Goal: Download file/media

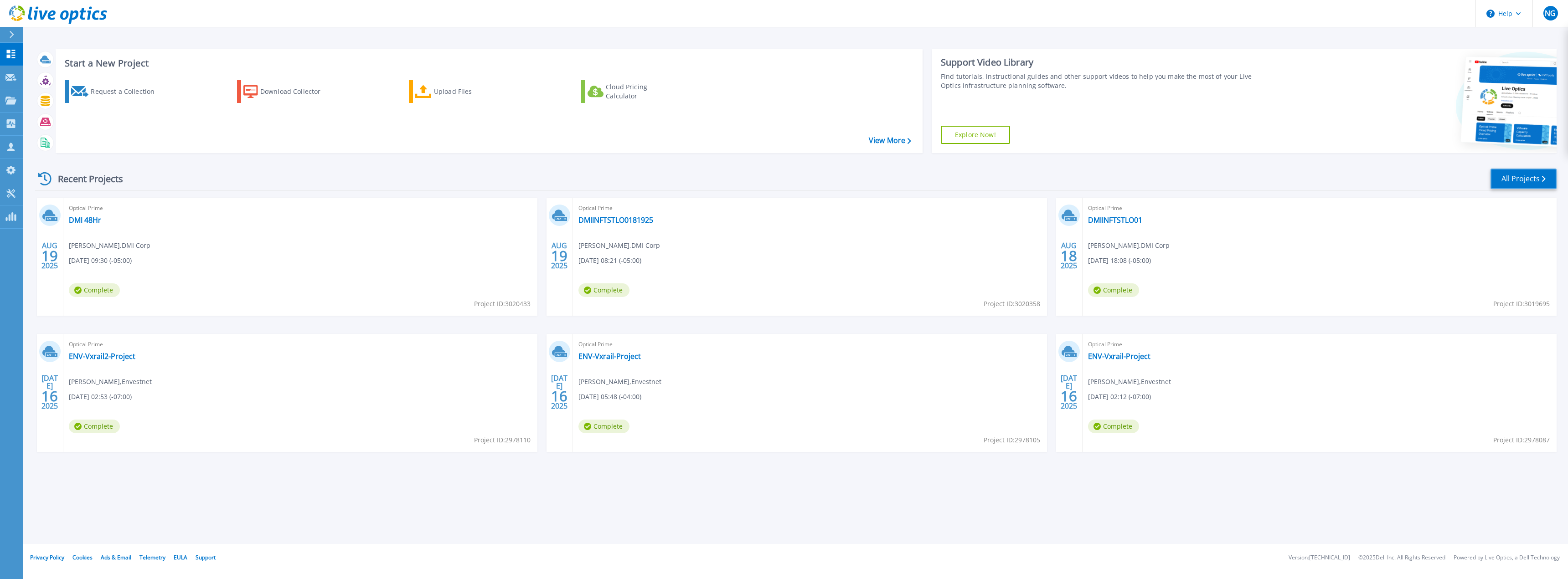
click at [1528, 177] on link "All Projects" at bounding box center [1524, 179] width 66 height 20
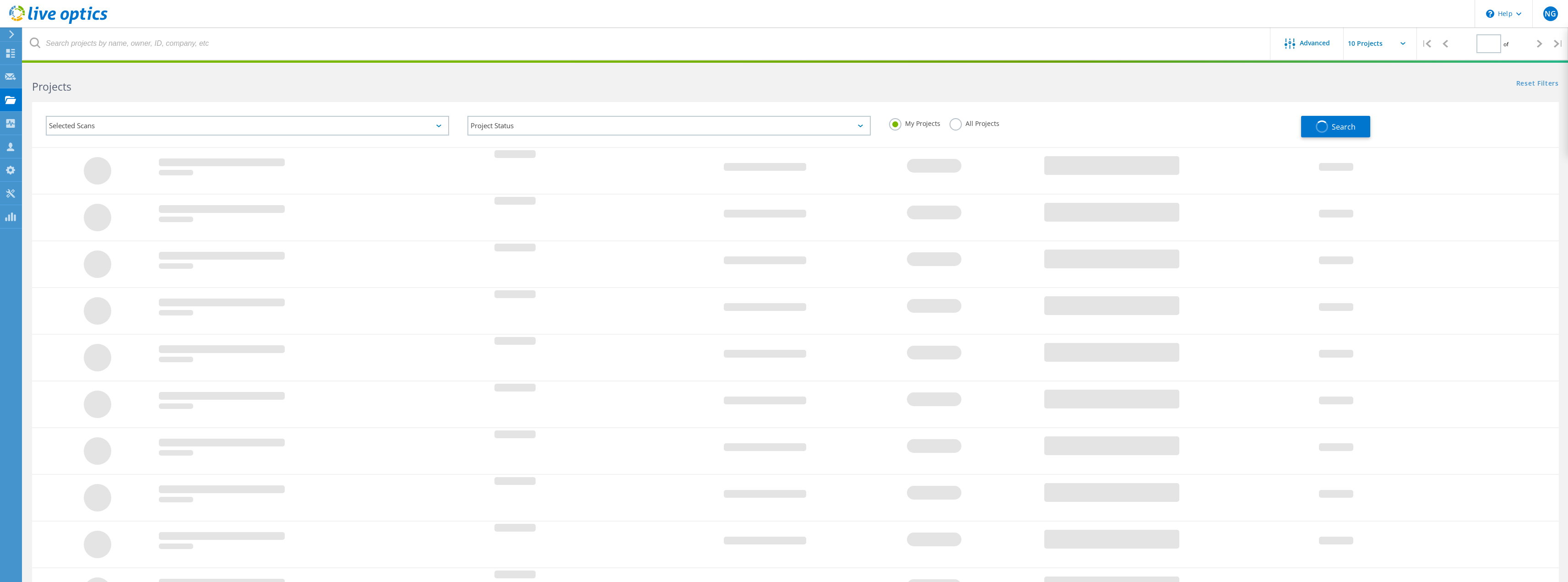
type input "1"
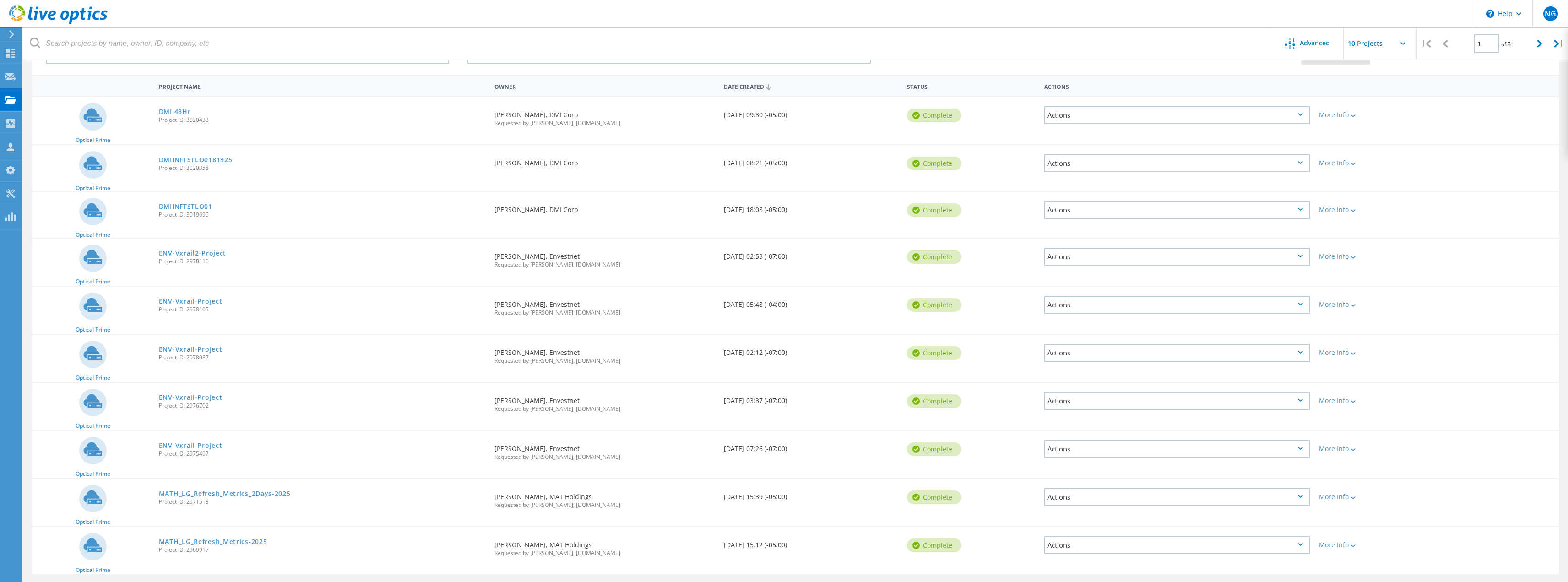
scroll to position [100, 0]
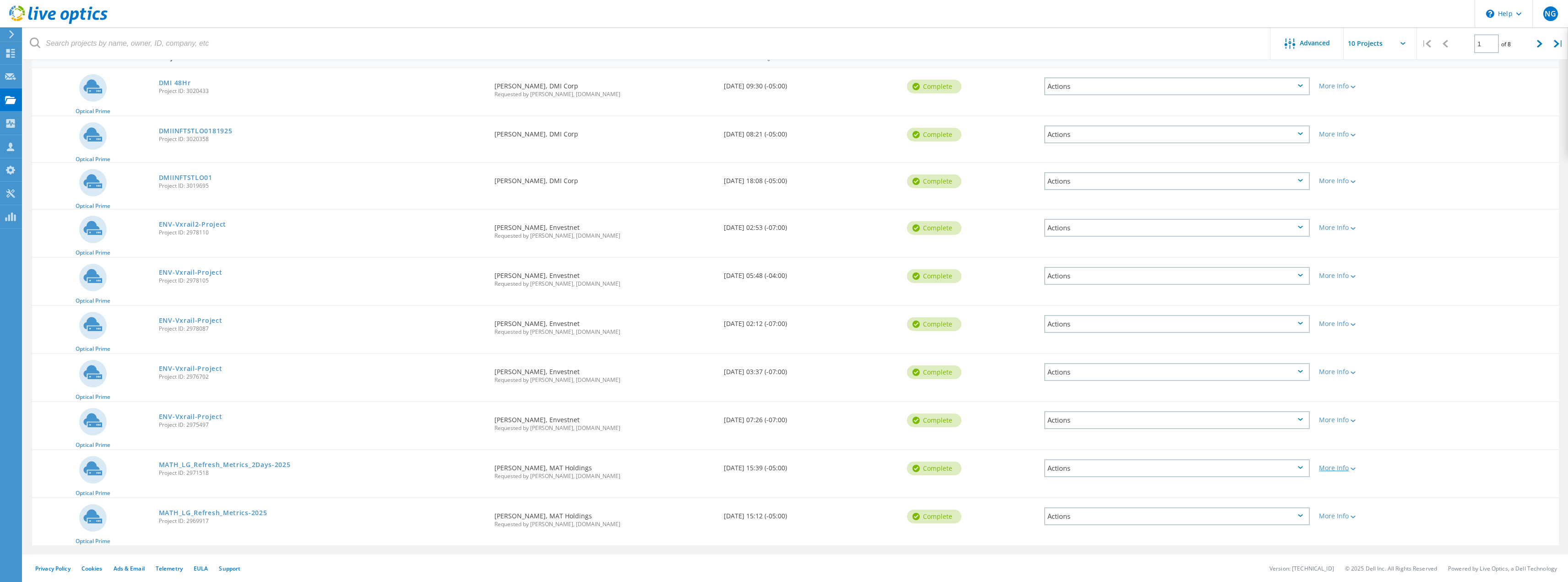
click at [1345, 471] on div "More Info" at bounding box center [1376, 468] width 113 height 7
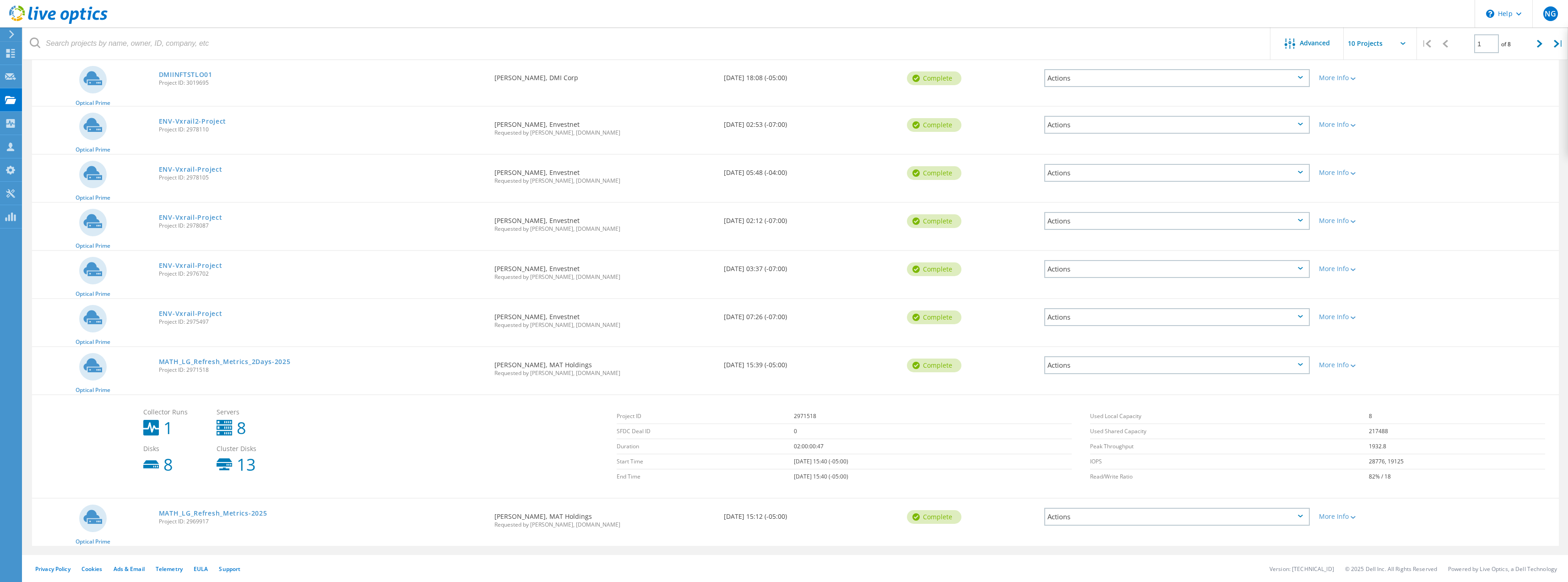
scroll to position [204, 0]
click at [265, 360] on link "MATH_LG_Refresh_Metrics_2Days-2025" at bounding box center [224, 362] width 132 height 7
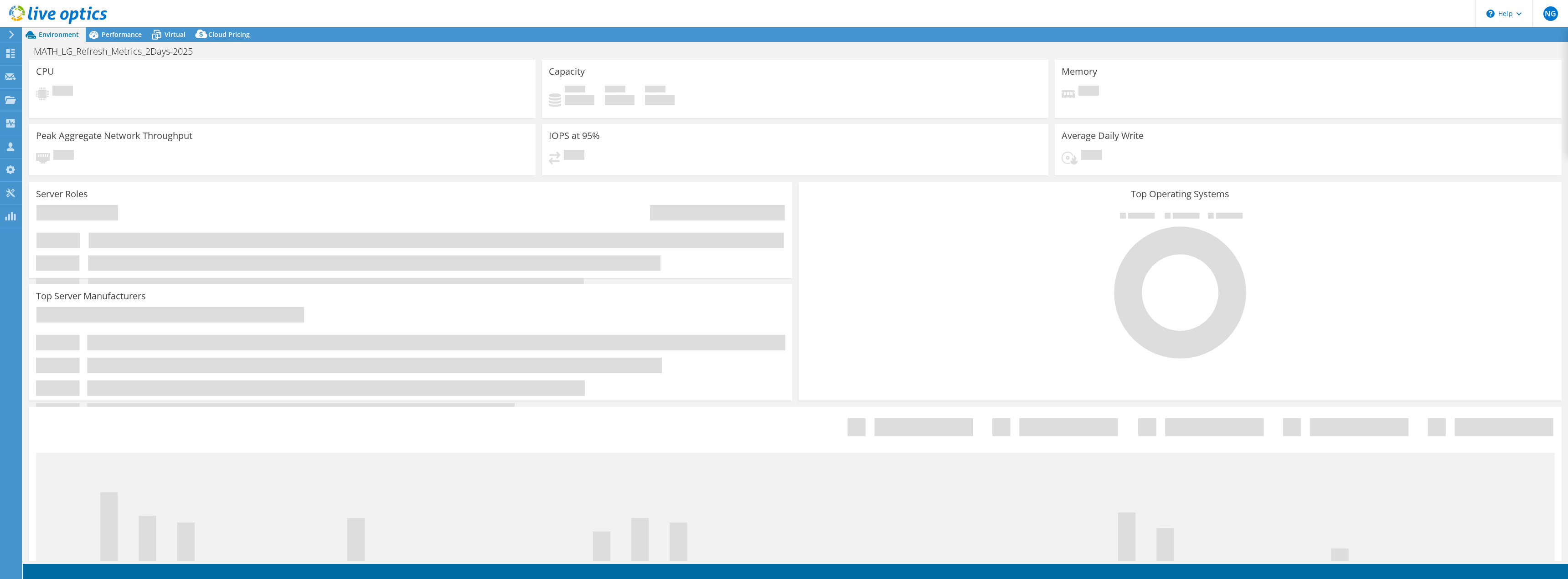
select select "USD"
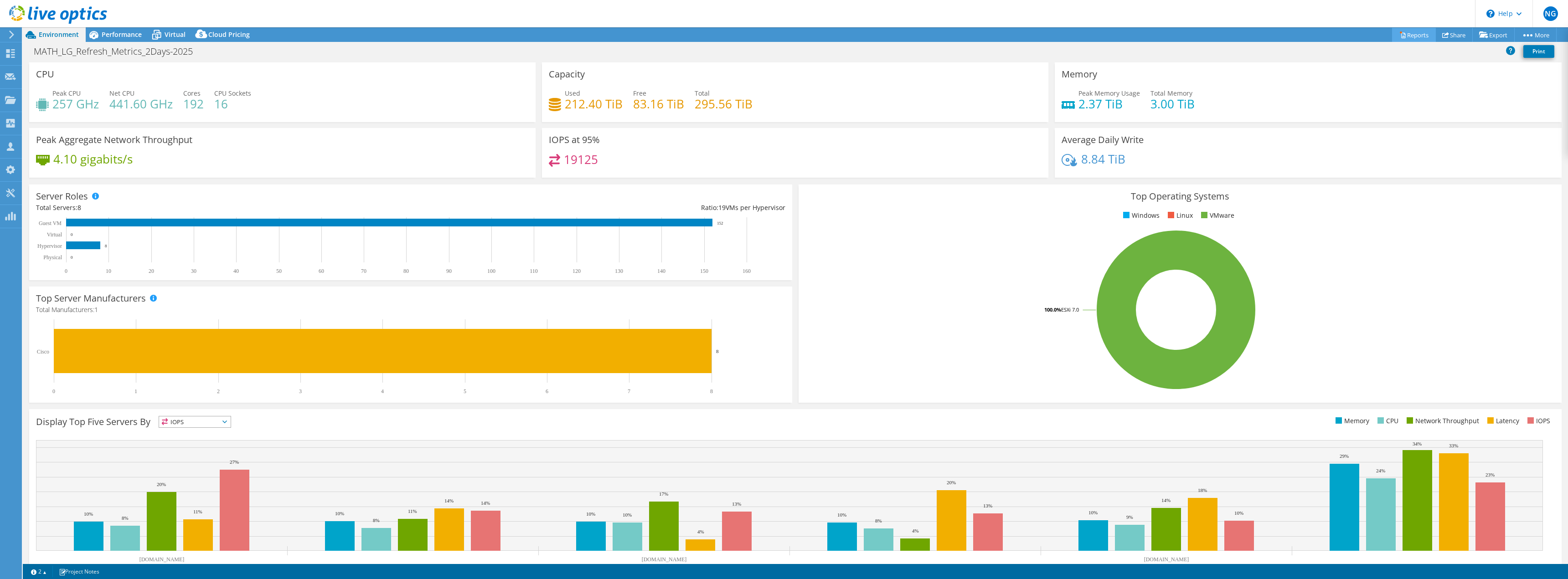
click at [1409, 33] on link "Reports" at bounding box center [1414, 34] width 44 height 14
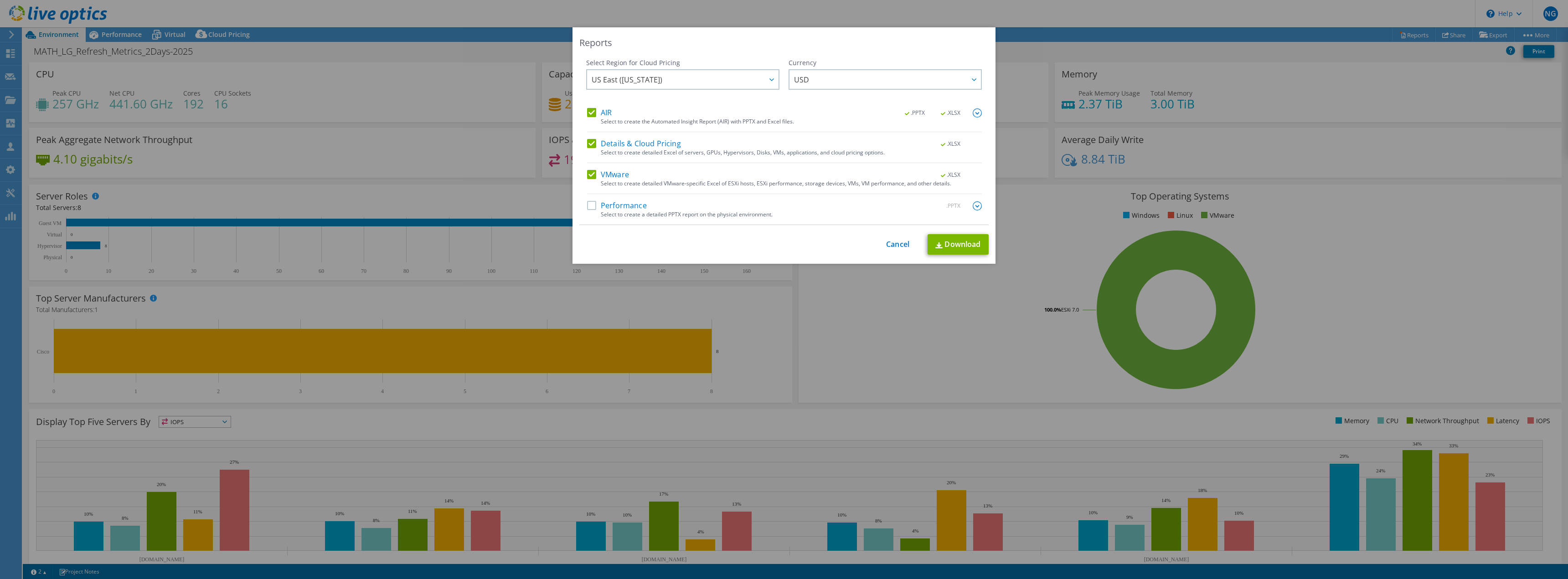
click at [590, 212] on div "Performance .PPTX Select to create a detailed PPTX report on the physical envir…" at bounding box center [785, 213] width 395 height 23
click at [583, 202] on div "Select Region for Cloud Pricing Asia Pacific (Hong Kong) Asia Pacific (Mumbai) …" at bounding box center [784, 142] width 410 height 167
click at [589, 207] on label "Performance" at bounding box center [617, 206] width 60 height 9
click at [0, 0] on input "Performance" at bounding box center [0, 0] width 0 height 0
click at [950, 245] on link "Download" at bounding box center [958, 245] width 61 height 20
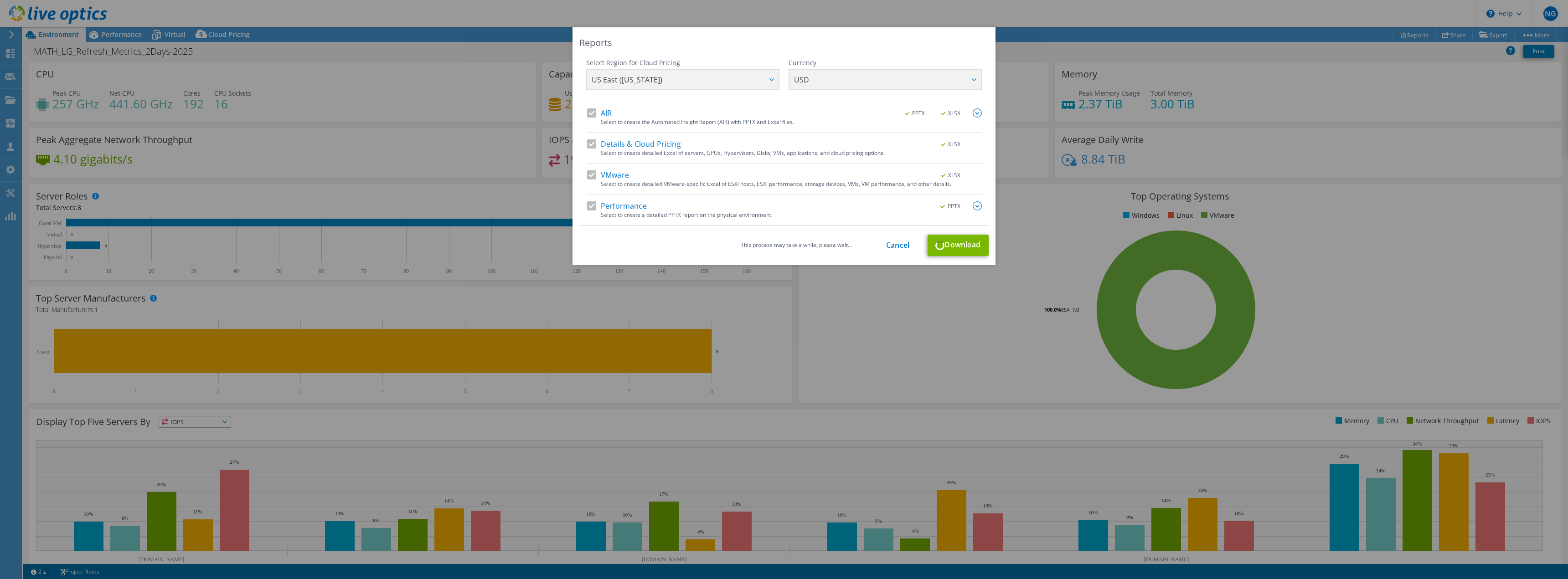
click at [850, 238] on div "This process may take a while, please wait... Cancel Download" at bounding box center [784, 246] width 410 height 22
drag, startPoint x: 719, startPoint y: 399, endPoint x: 528, endPoint y: 425, distance: 192.8
drag, startPoint x: 528, startPoint y: 425, endPoint x: 754, endPoint y: 235, distance: 295.3
click at [754, 235] on div "This process may take a while, please wait... Cancel Download" at bounding box center [784, 246] width 410 height 22
drag, startPoint x: 717, startPoint y: 437, endPoint x: 613, endPoint y: 238, distance: 224.5
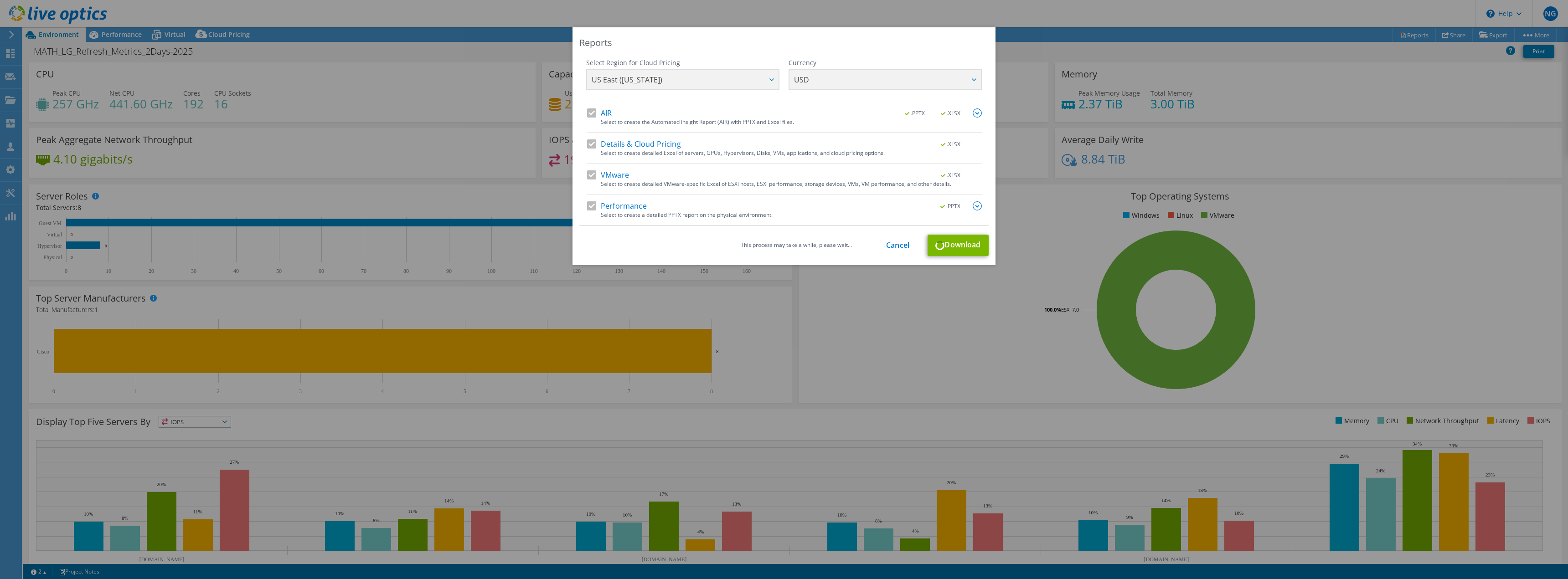
click at [614, 238] on div "This process may take a while, please wait... Cancel Download" at bounding box center [784, 246] width 410 height 22
click at [956, 242] on div "This process may take a while, please wait... Cancel Download" at bounding box center [784, 246] width 410 height 22
drag, startPoint x: 533, startPoint y: 562, endPoint x: 532, endPoint y: 572, distance: 10.0
click at [975, 206] on img at bounding box center [977, 206] width 9 height 9
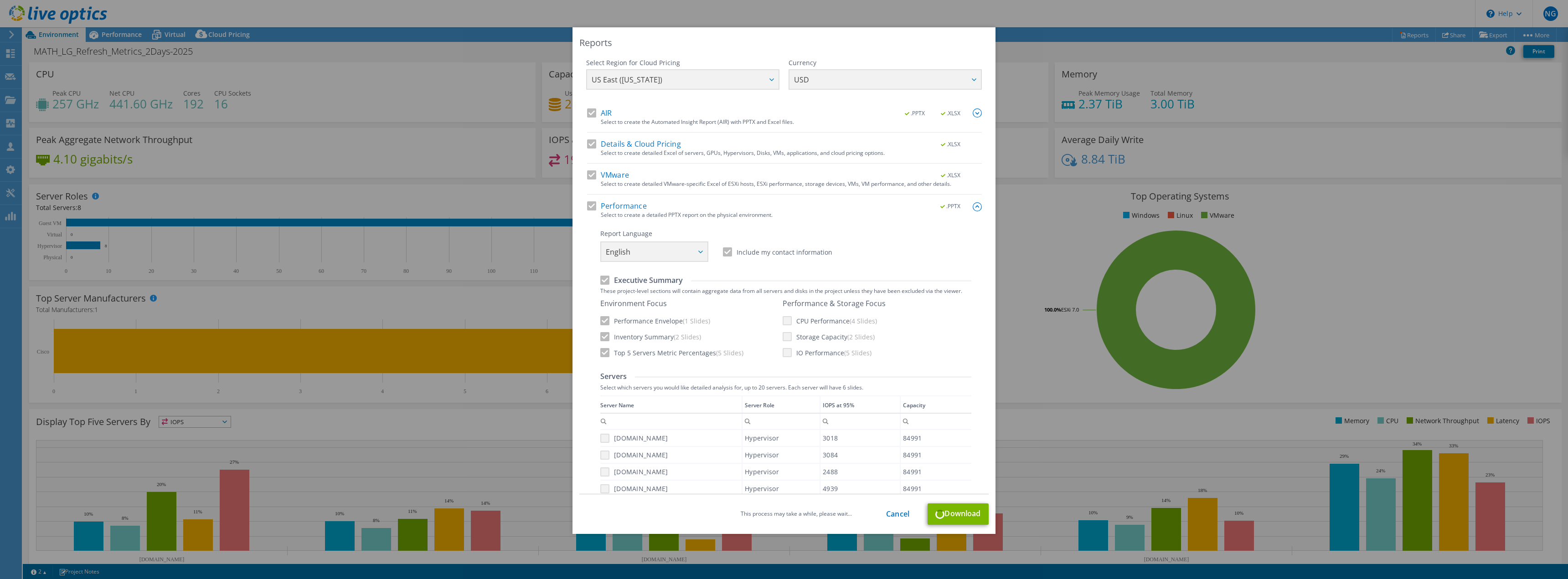
click at [973, 205] on img at bounding box center [977, 206] width 9 height 9
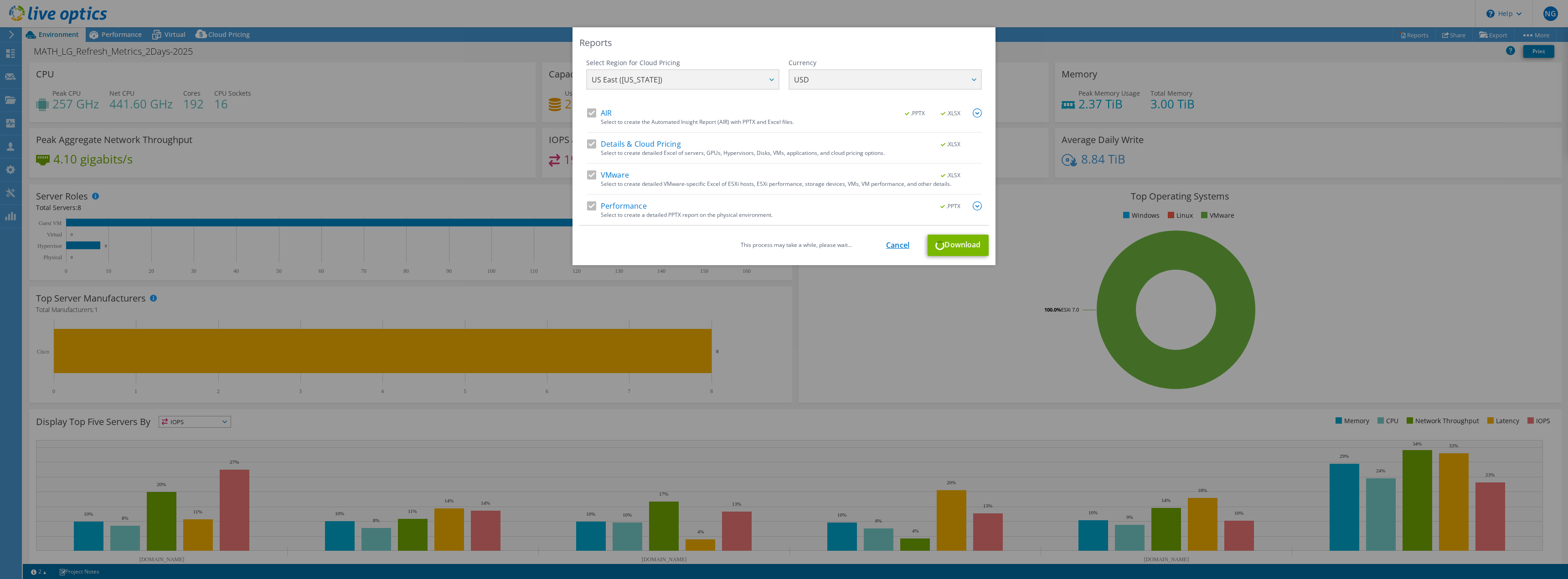
click at [896, 248] on link "Cancel" at bounding box center [898, 245] width 24 height 8
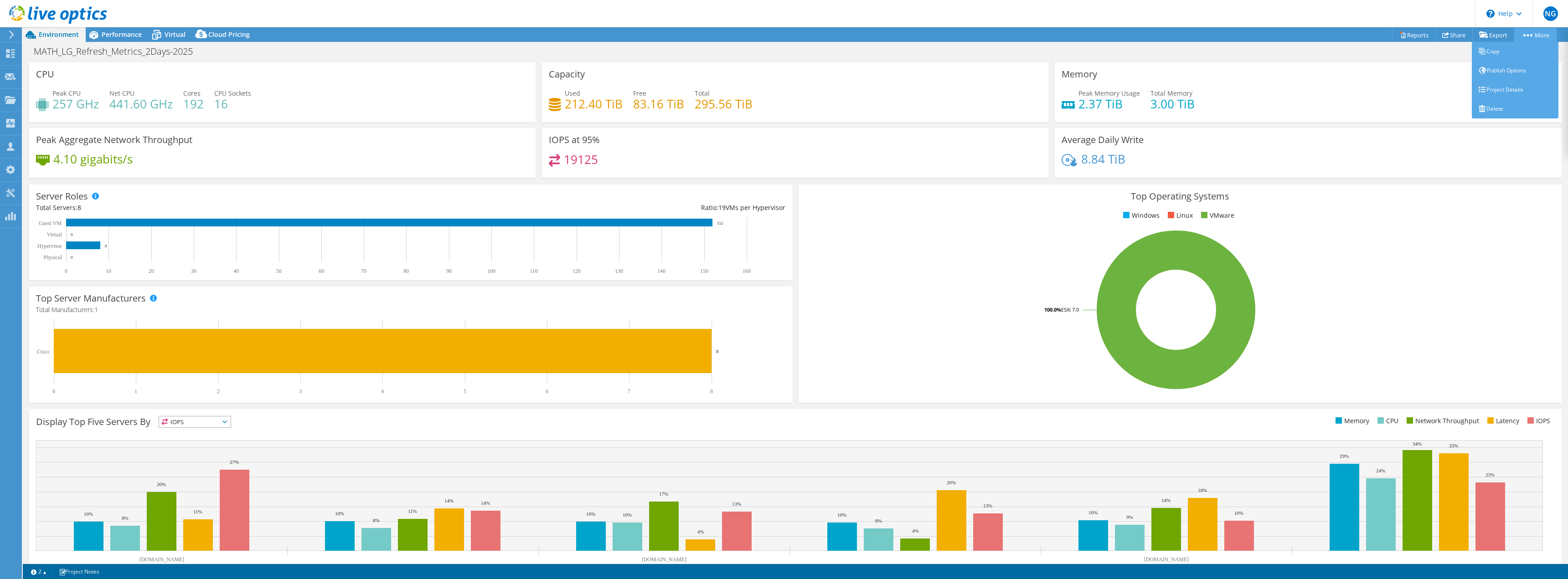
click at [1534, 35] on link "More" at bounding box center [1535, 34] width 43 height 14
click at [1407, 34] on link "Reports" at bounding box center [1414, 34] width 44 height 14
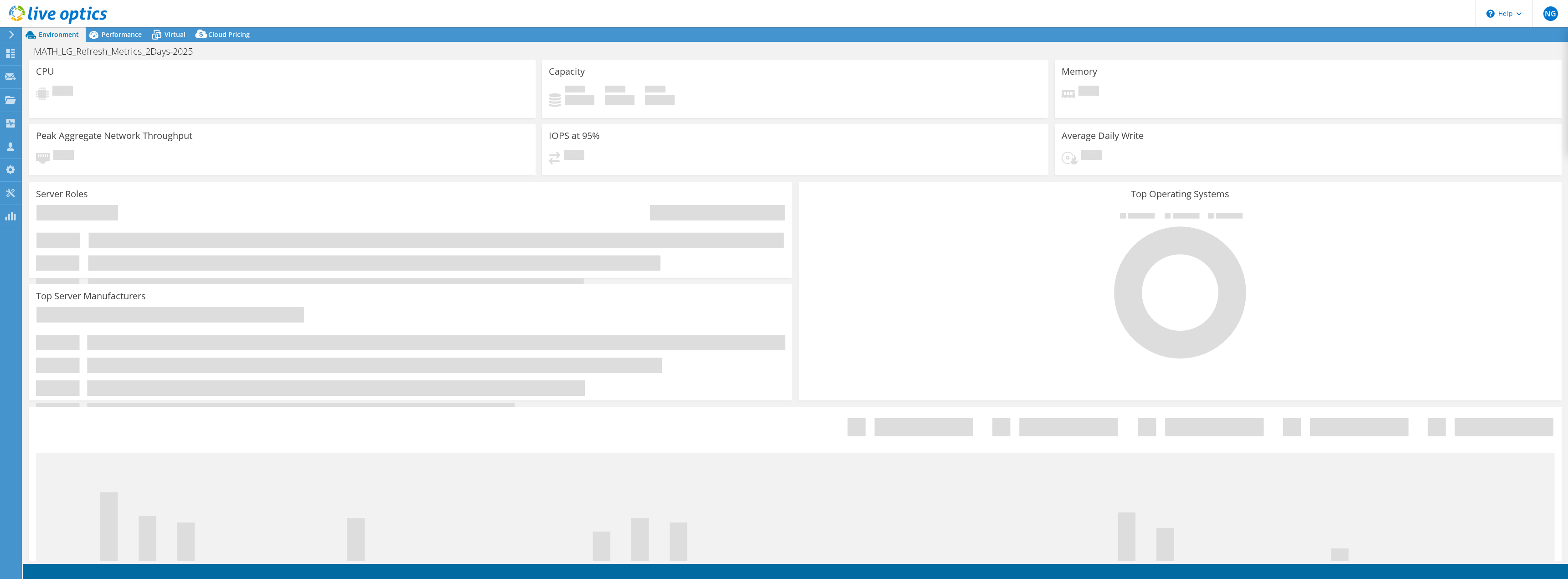
select select "USD"
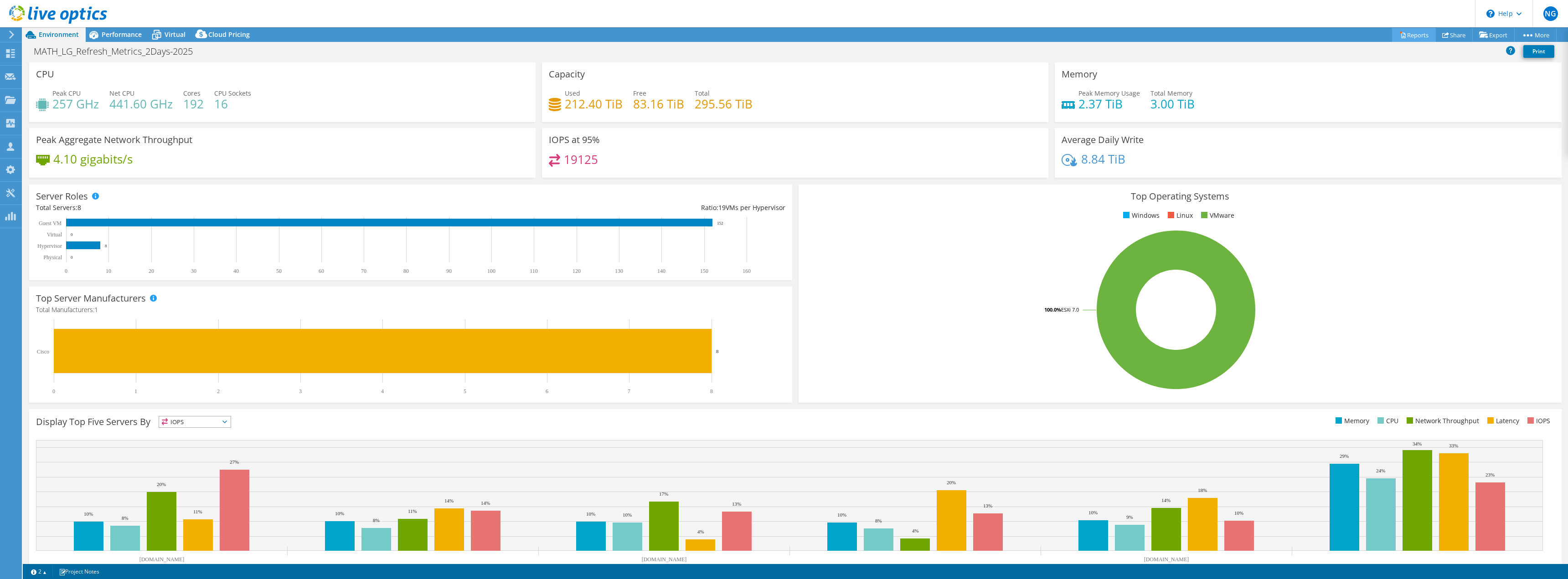
click at [1411, 34] on link "Reports" at bounding box center [1414, 34] width 44 height 14
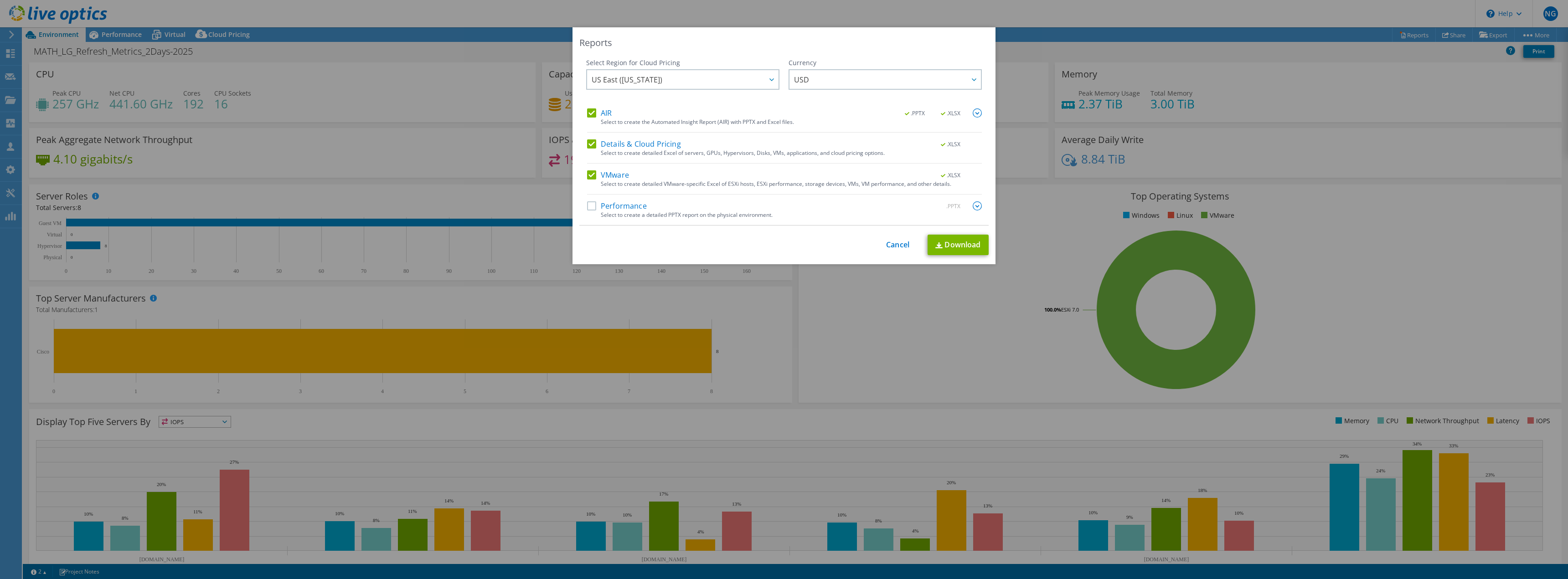
click at [589, 208] on label "Performance" at bounding box center [617, 206] width 60 height 9
click at [0, 0] on input "Performance" at bounding box center [0, 0] width 0 height 0
click at [950, 245] on link "Download" at bounding box center [958, 245] width 61 height 20
drag, startPoint x: 341, startPoint y: 136, endPoint x: 346, endPoint y: 133, distance: 5.8
click at [346, 133] on div "Reports Select Region for Cloud Pricing Asia Pacific (Hong Kong) Asia Pacific (…" at bounding box center [784, 290] width 1568 height 524
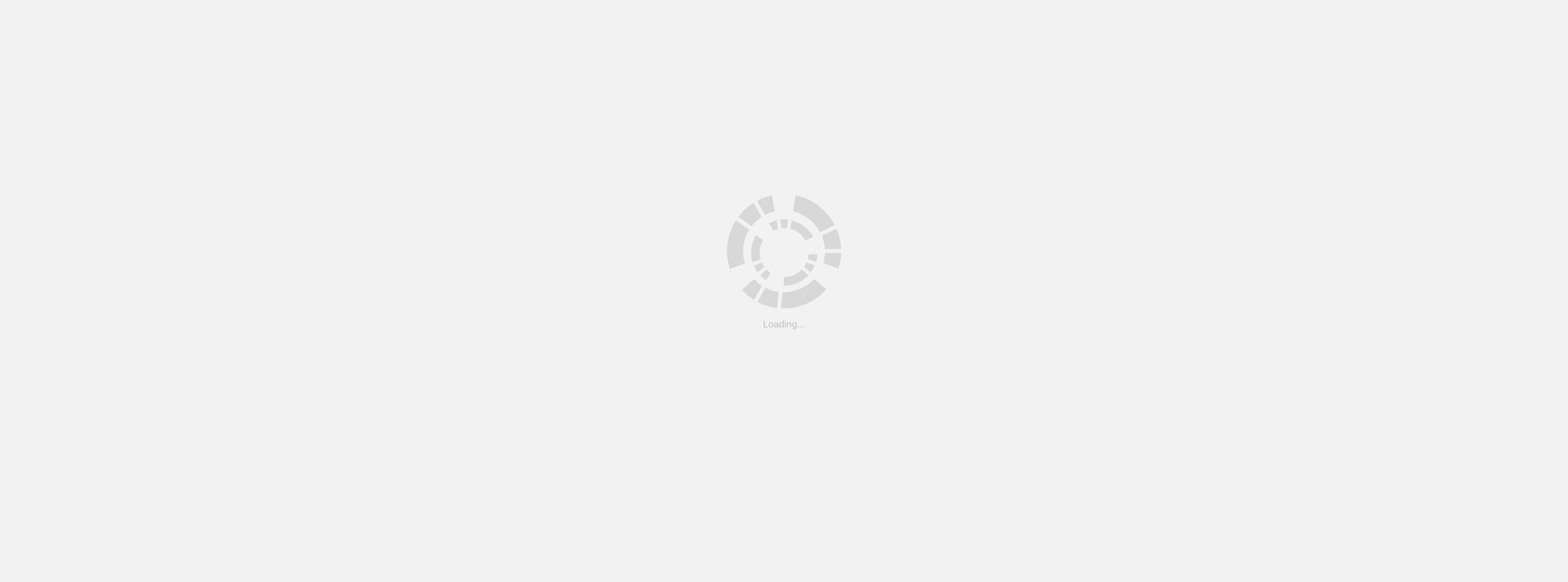
scroll to position [68, 0]
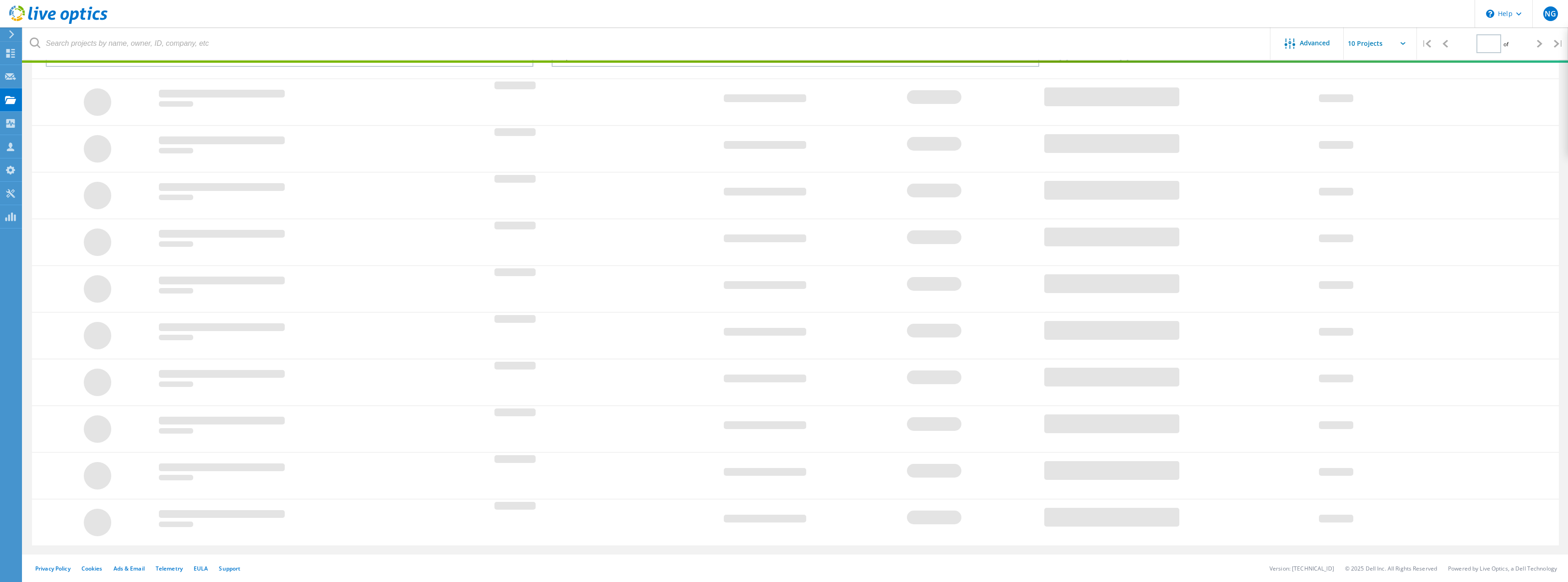
type input "1"
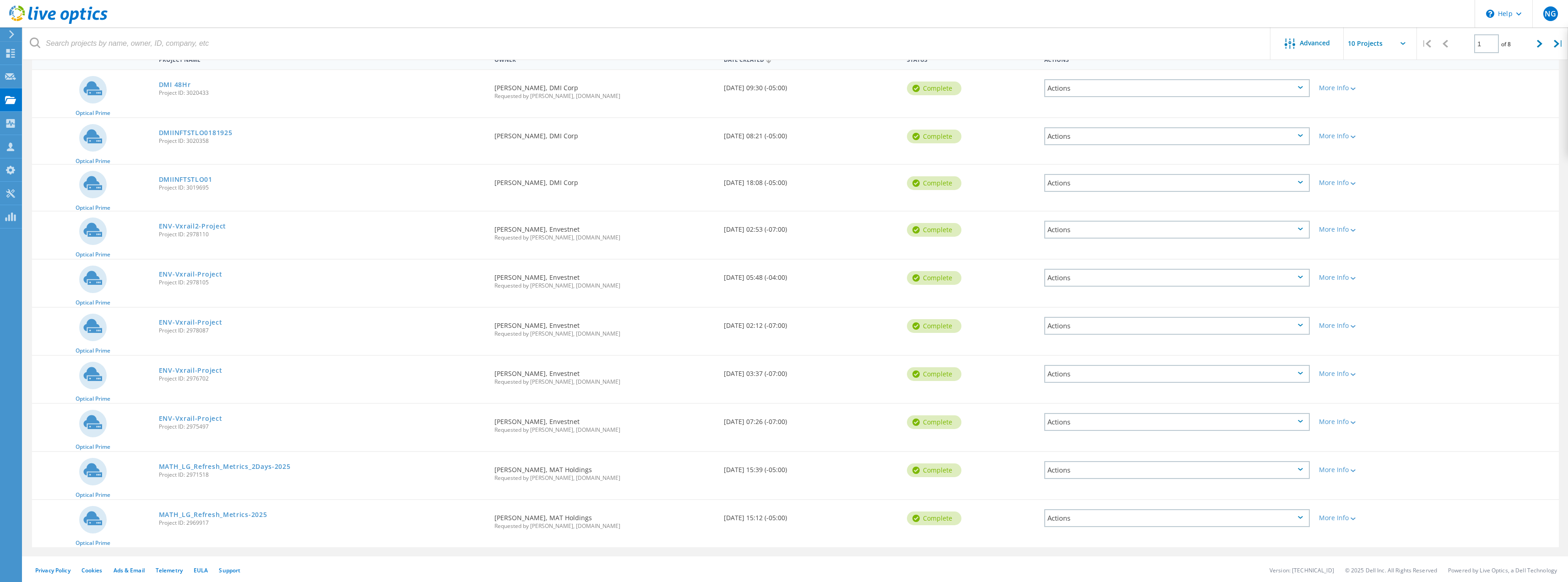
scroll to position [100, 0]
